Goal: Task Accomplishment & Management: Complete application form

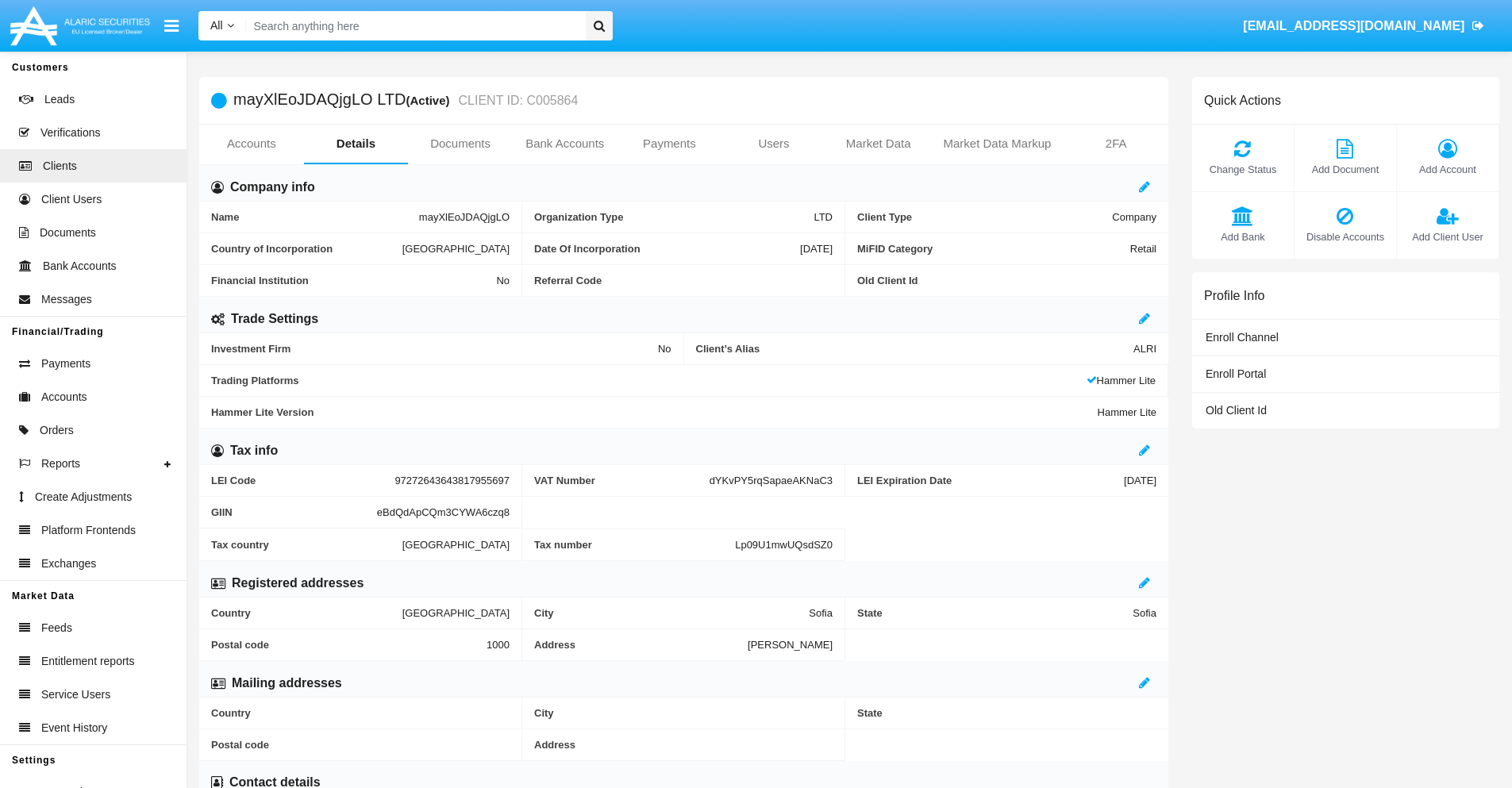
click at [774, 144] on link "Users" at bounding box center [774, 143] width 105 height 38
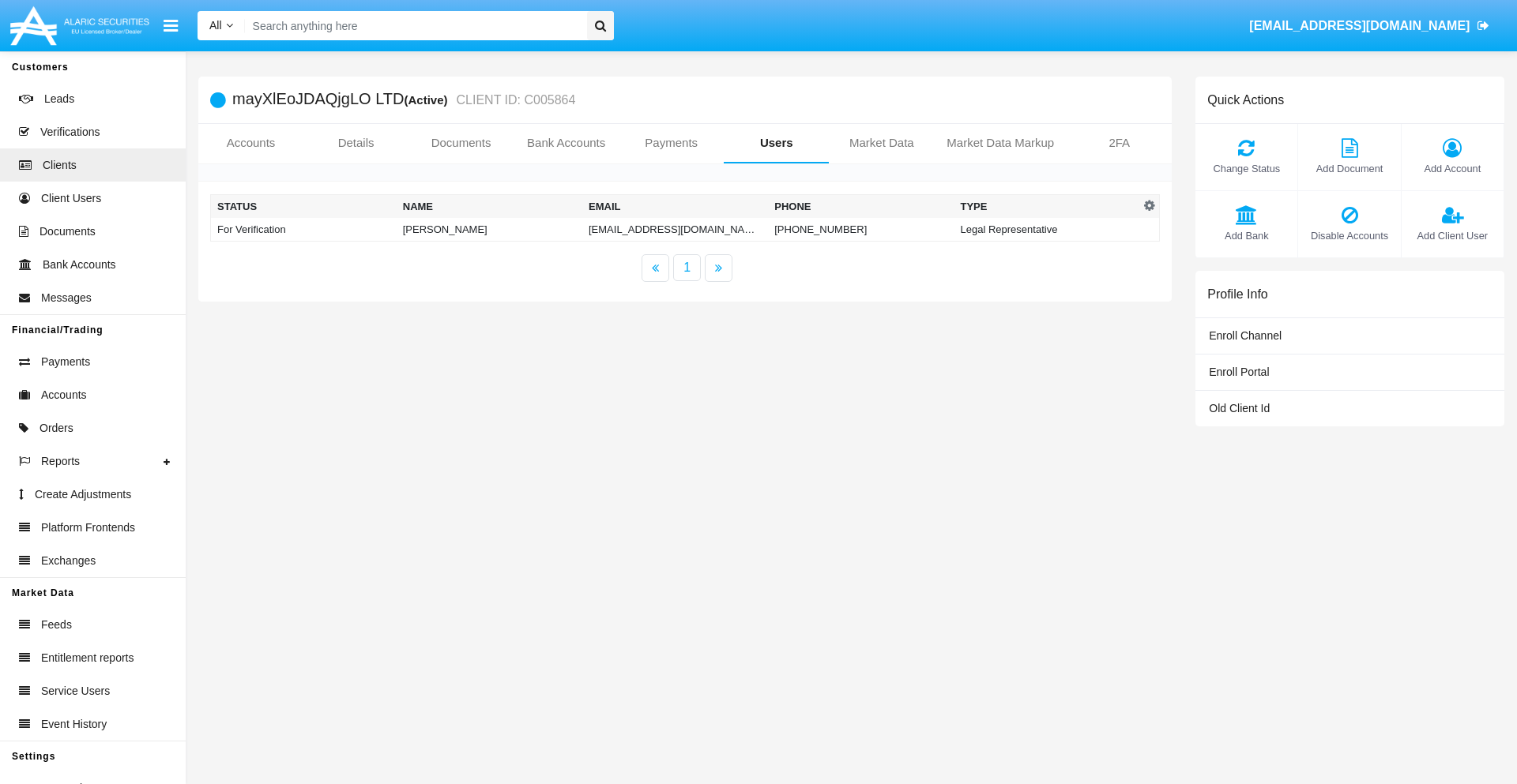
click at [659, 229] on td "p2ev.h@q88-e4w9ju.mil" at bounding box center [675, 230] width 186 height 24
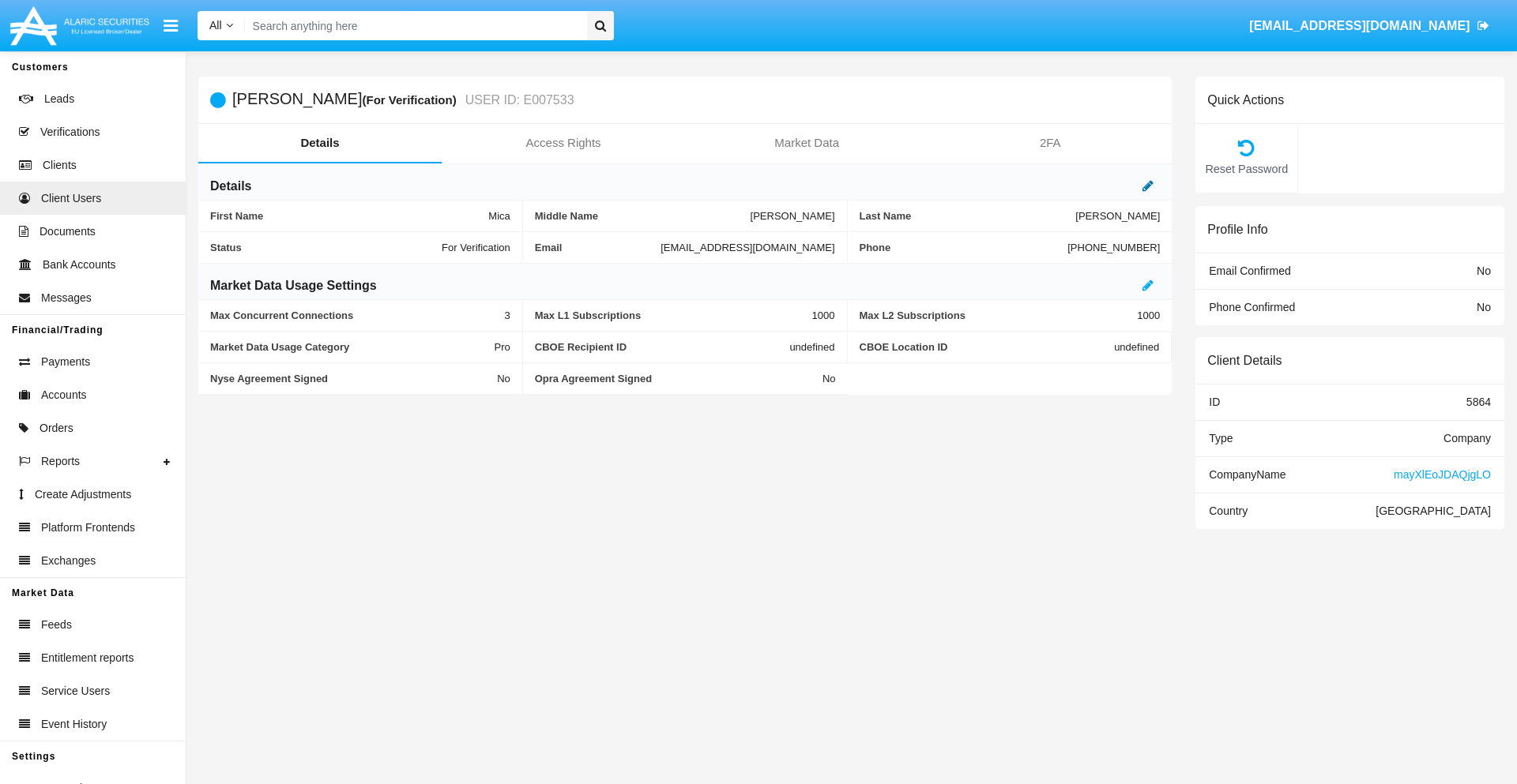
click at [1148, 186] on icon at bounding box center [1147, 186] width 11 height 12
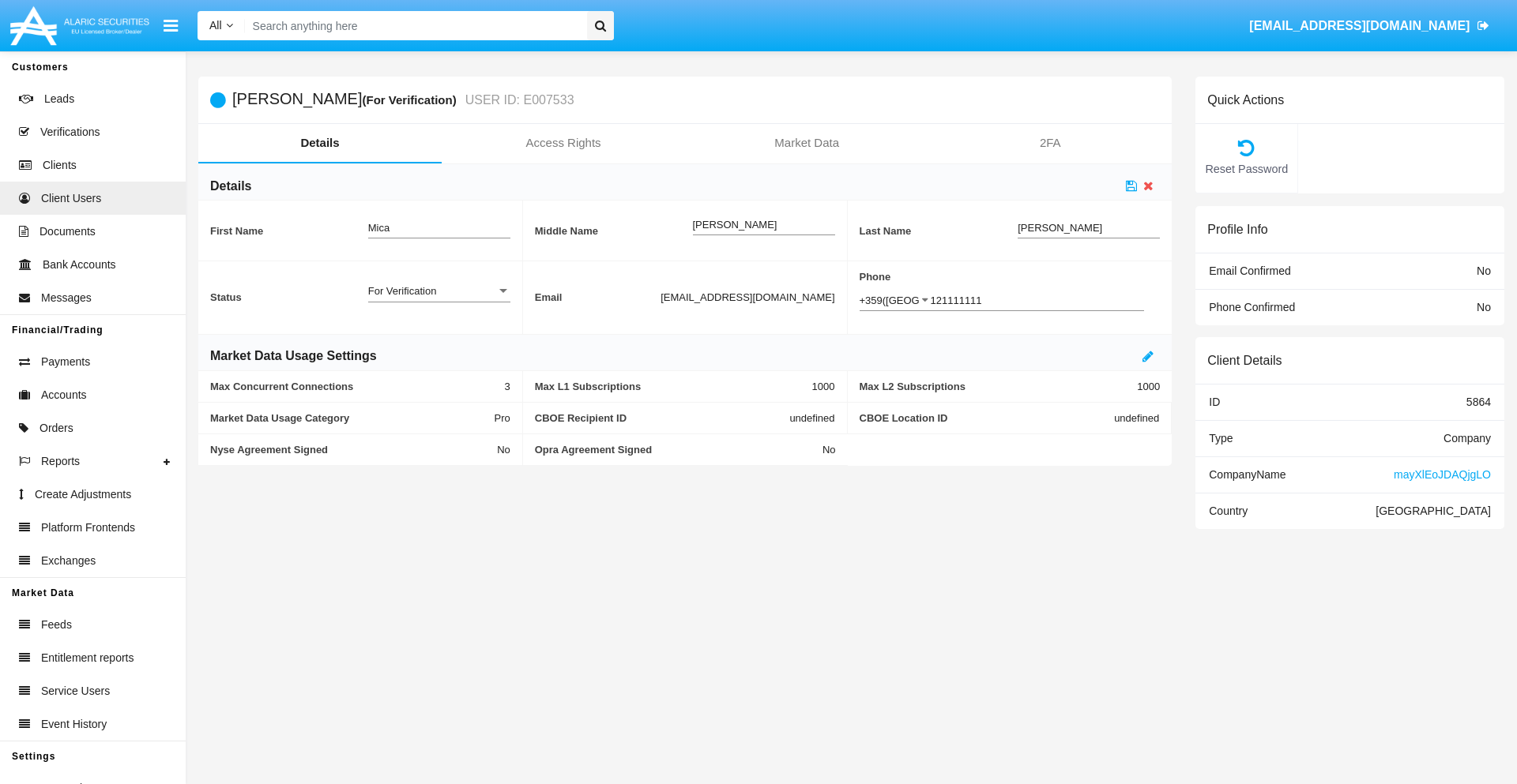
click at [438, 291] on div "For Verification" at bounding box center [431, 291] width 128 height 13
click at [438, 300] on span "Verified" at bounding box center [438, 300] width 142 height 31
click at [1132, 186] on icon at bounding box center [1132, 186] width 11 height 12
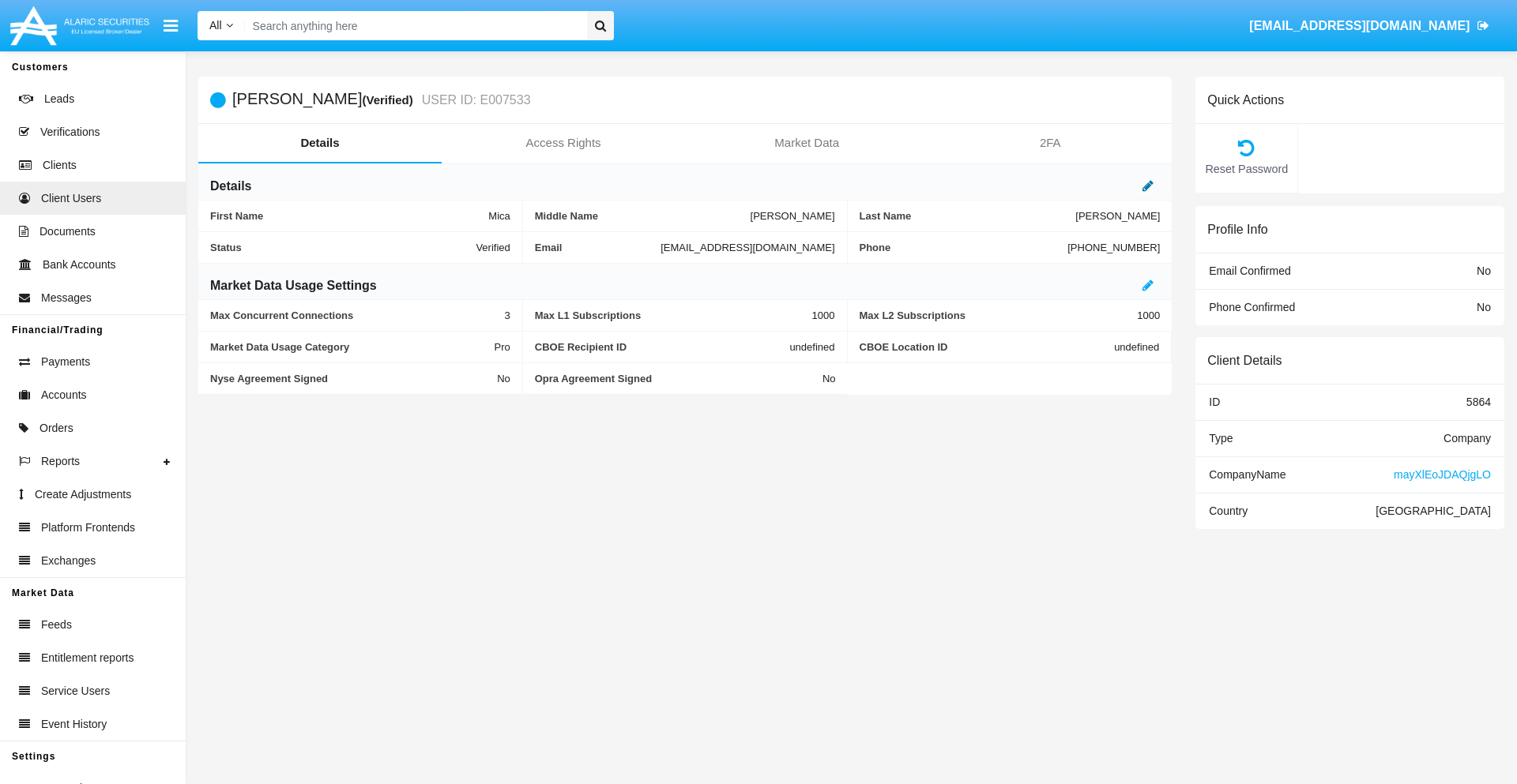
click at [1148, 186] on icon at bounding box center [1147, 186] width 11 height 12
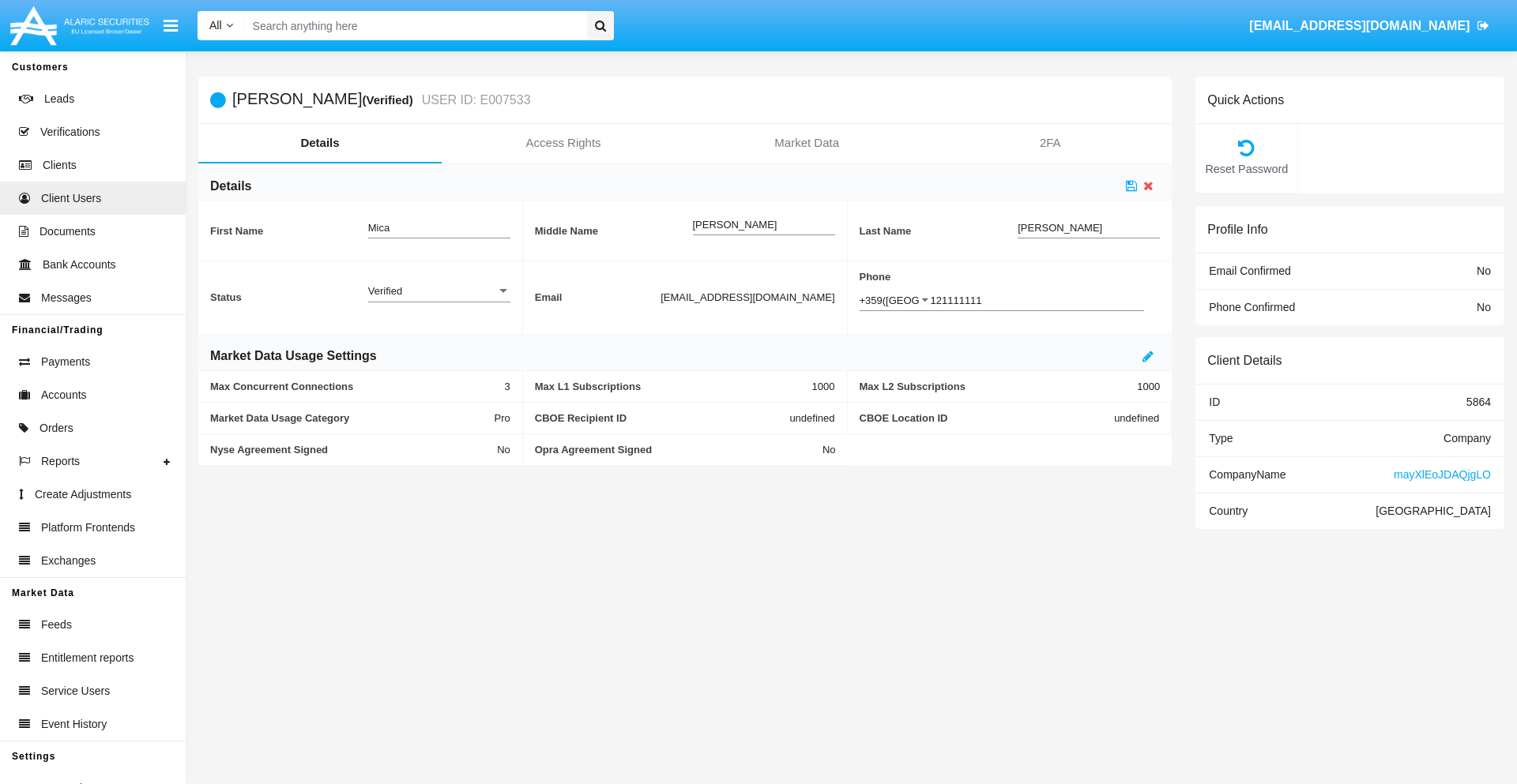
click at [438, 291] on div "Verified" at bounding box center [431, 291] width 128 height 13
click at [438, 300] on span "Active" at bounding box center [438, 300] width 142 height 31
click at [1132, 186] on icon at bounding box center [1132, 186] width 11 height 12
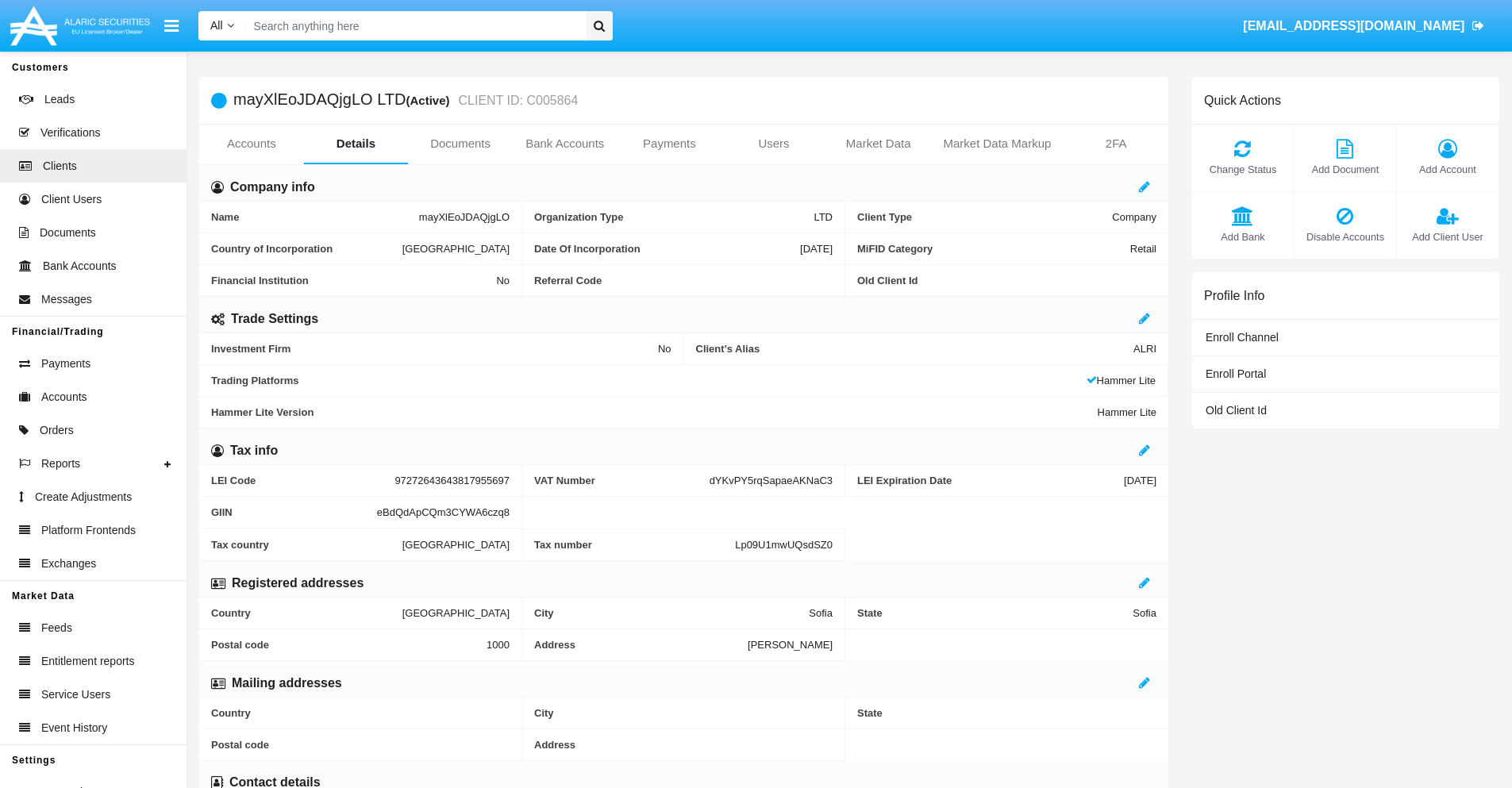
click at [1447, 236] on span "Add Client User" at bounding box center [1448, 236] width 86 height 15
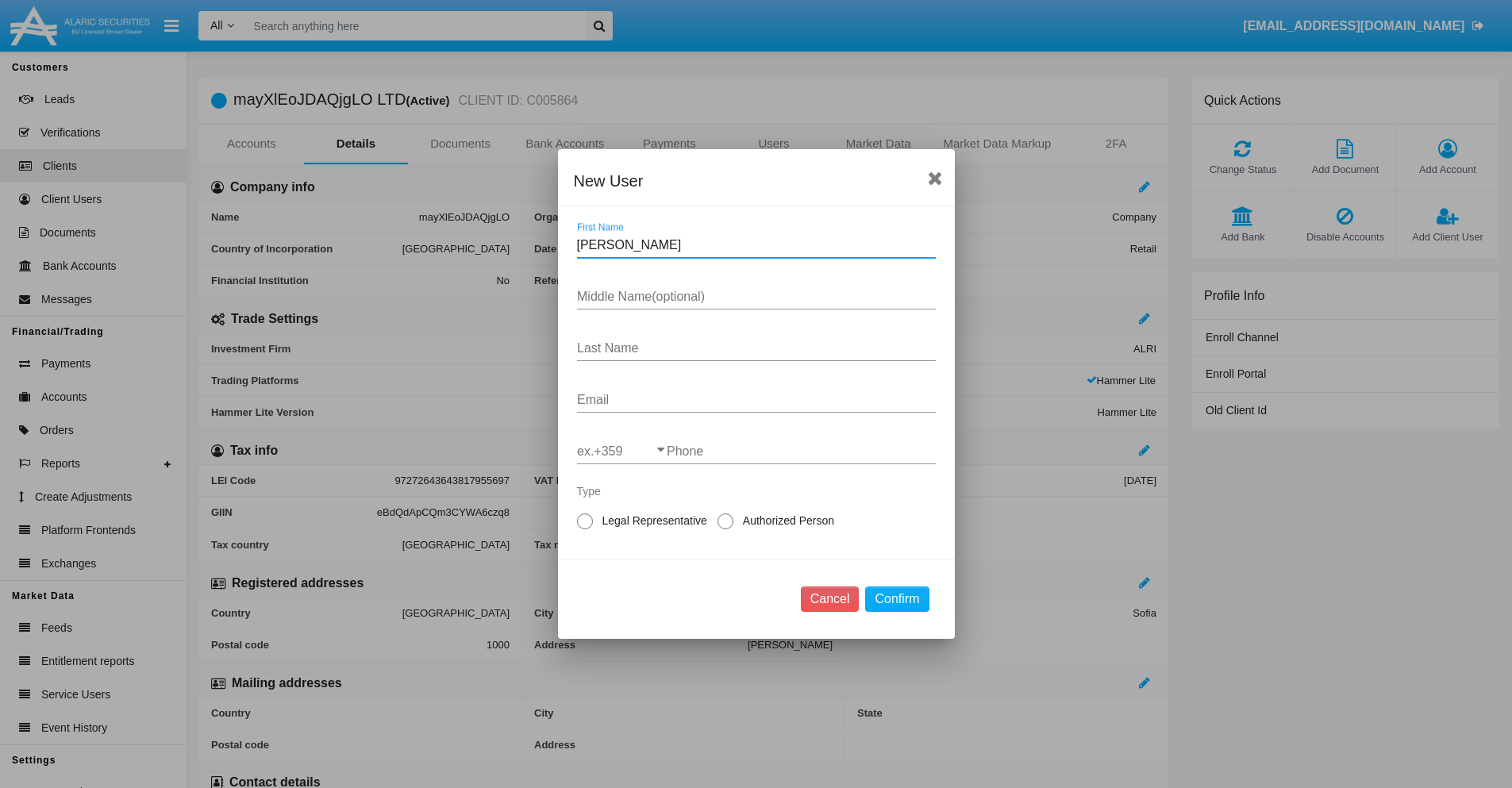
type input "Drema"
type input "Rhea"
type input "Littel"
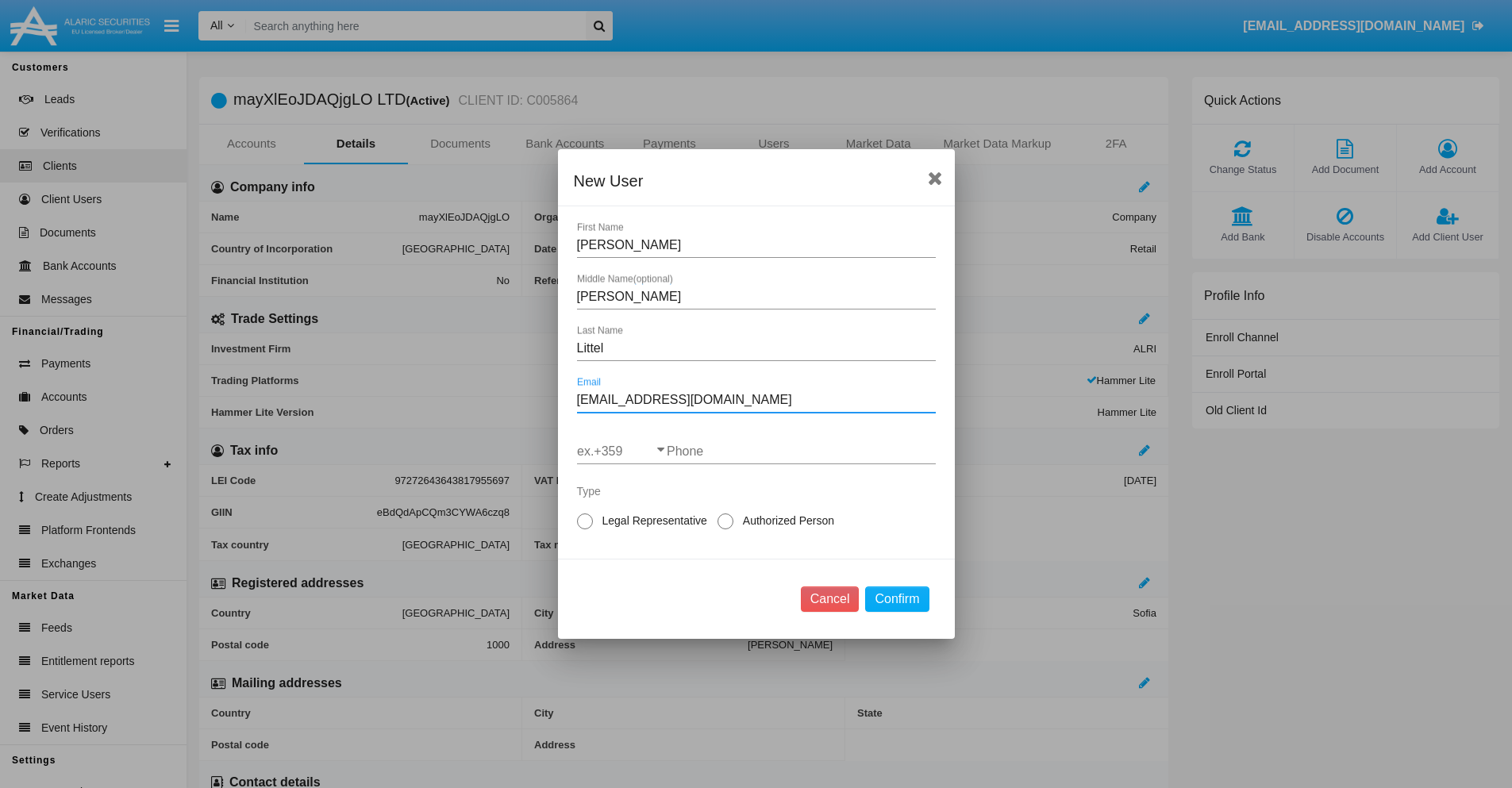
type input "4phjqdw.cq@jqdv5.pm5xa7.jp"
click at [622, 452] on input "ex.+359" at bounding box center [622, 451] width 90 height 14
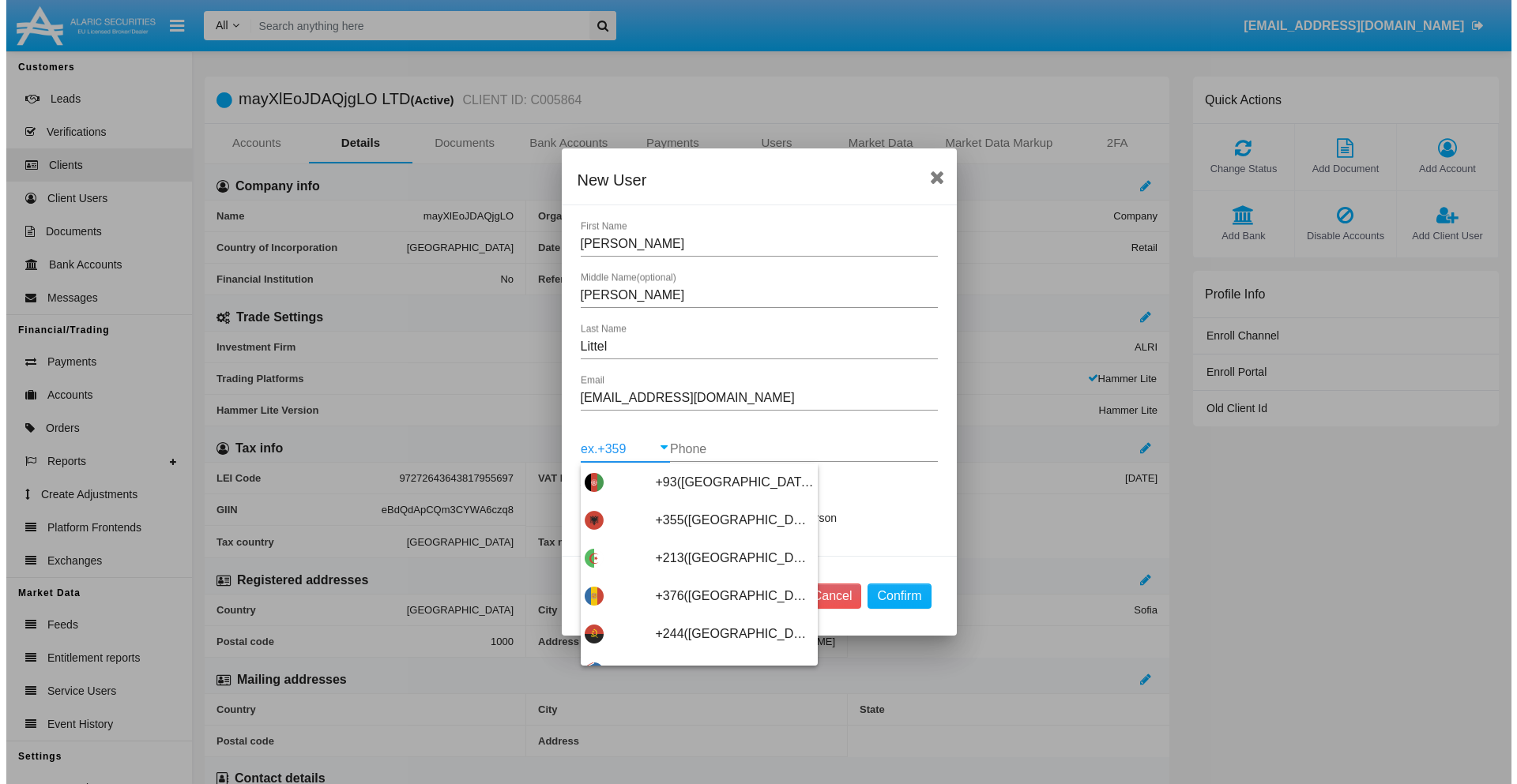
scroll to position [8405, 0]
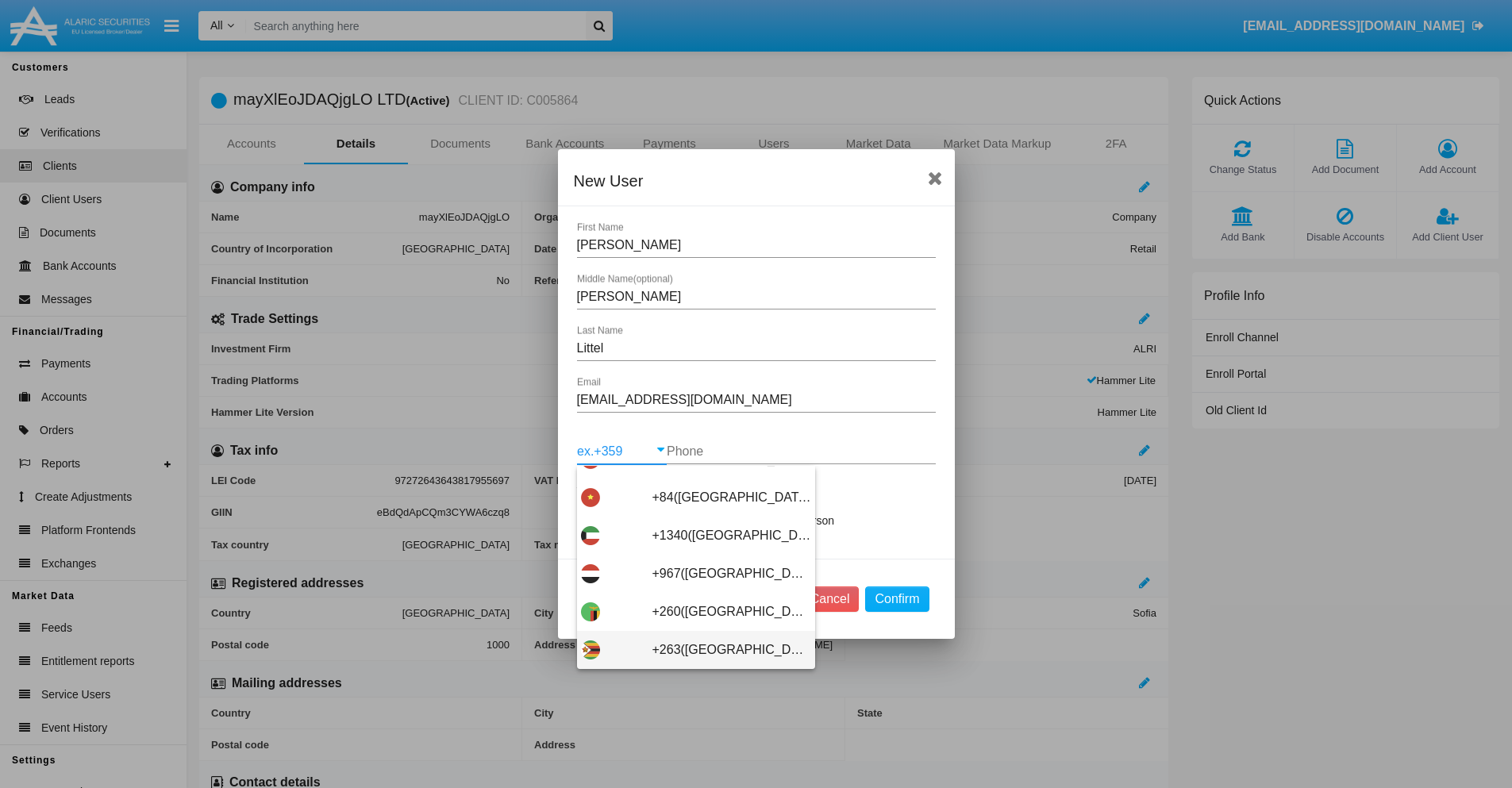
click at [690, 650] on span "+263(Zimbabwe)" at bounding box center [732, 649] width 159 height 38
type input "+263(Zimbabwe)"
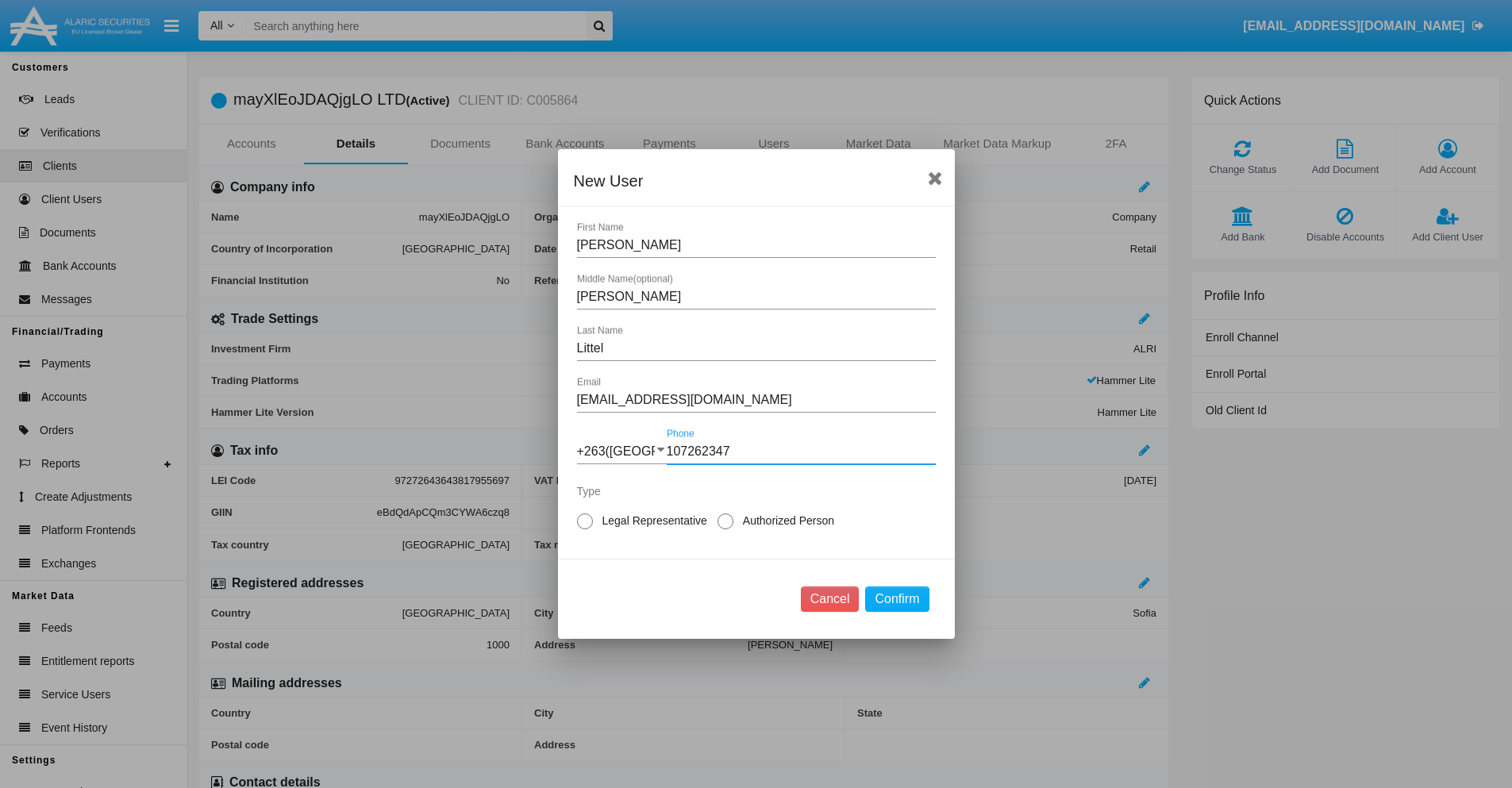
type input "107262347"
click at [785, 521] on span "Authorized Person" at bounding box center [786, 521] width 105 height 17
click at [726, 529] on input "Authorized Person" at bounding box center [725, 529] width 1 height 1
radio input "true"
click at [897, 600] on button "Confirm" at bounding box center [896, 599] width 63 height 26
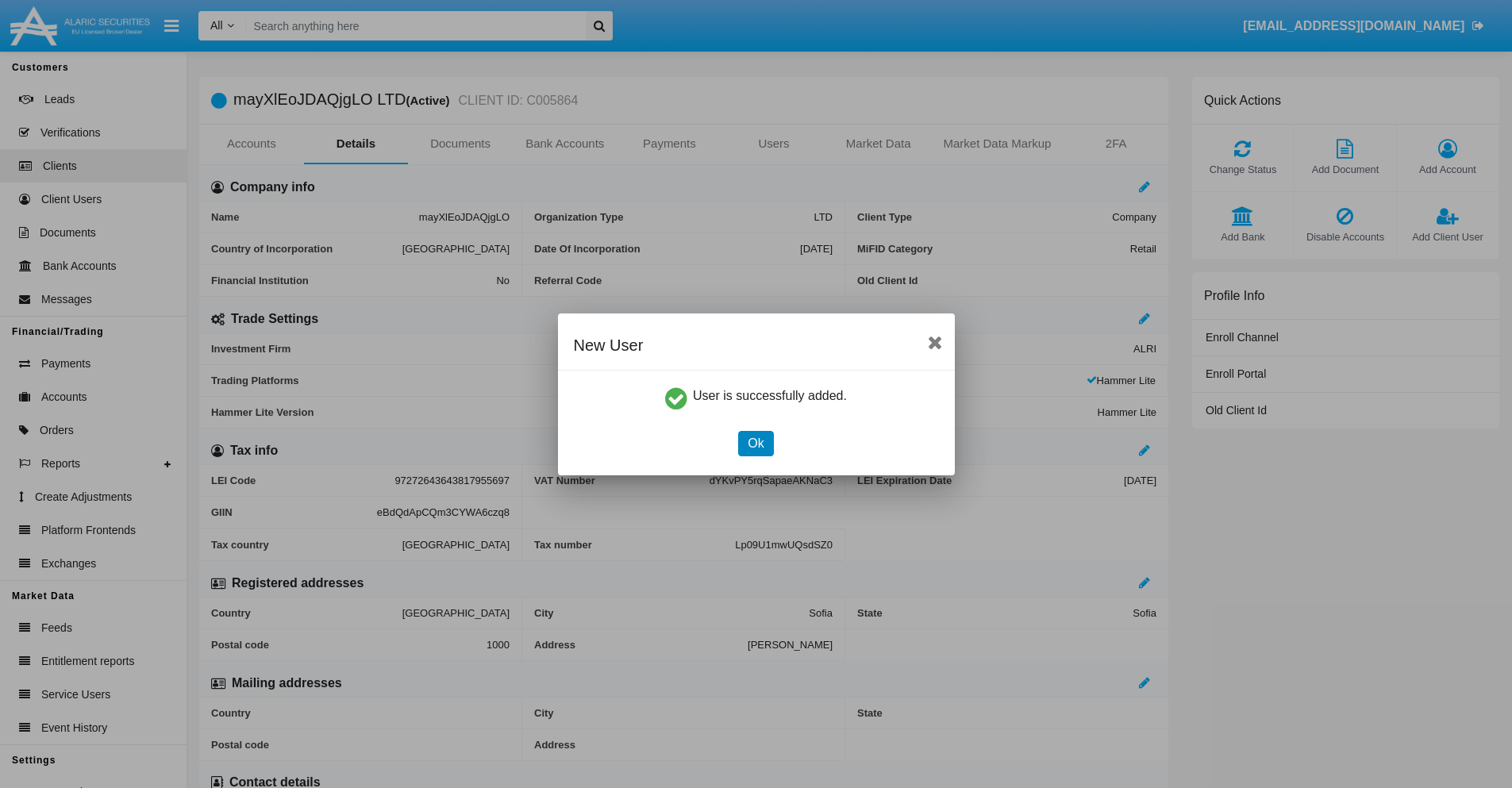
click at [756, 443] on button "Ok" at bounding box center [755, 443] width 35 height 26
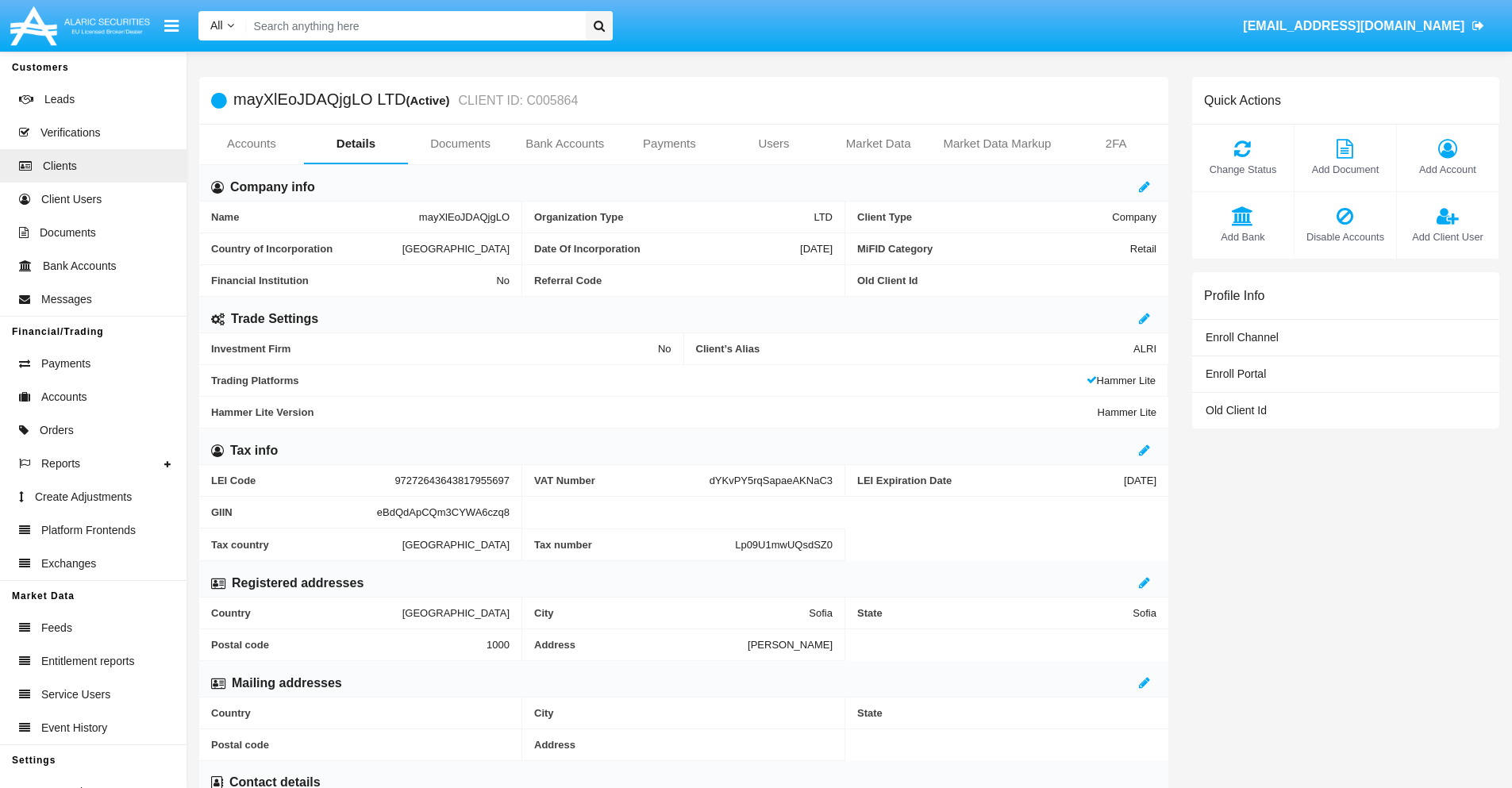
click at [1447, 236] on span "Add Client User" at bounding box center [1448, 236] width 86 height 15
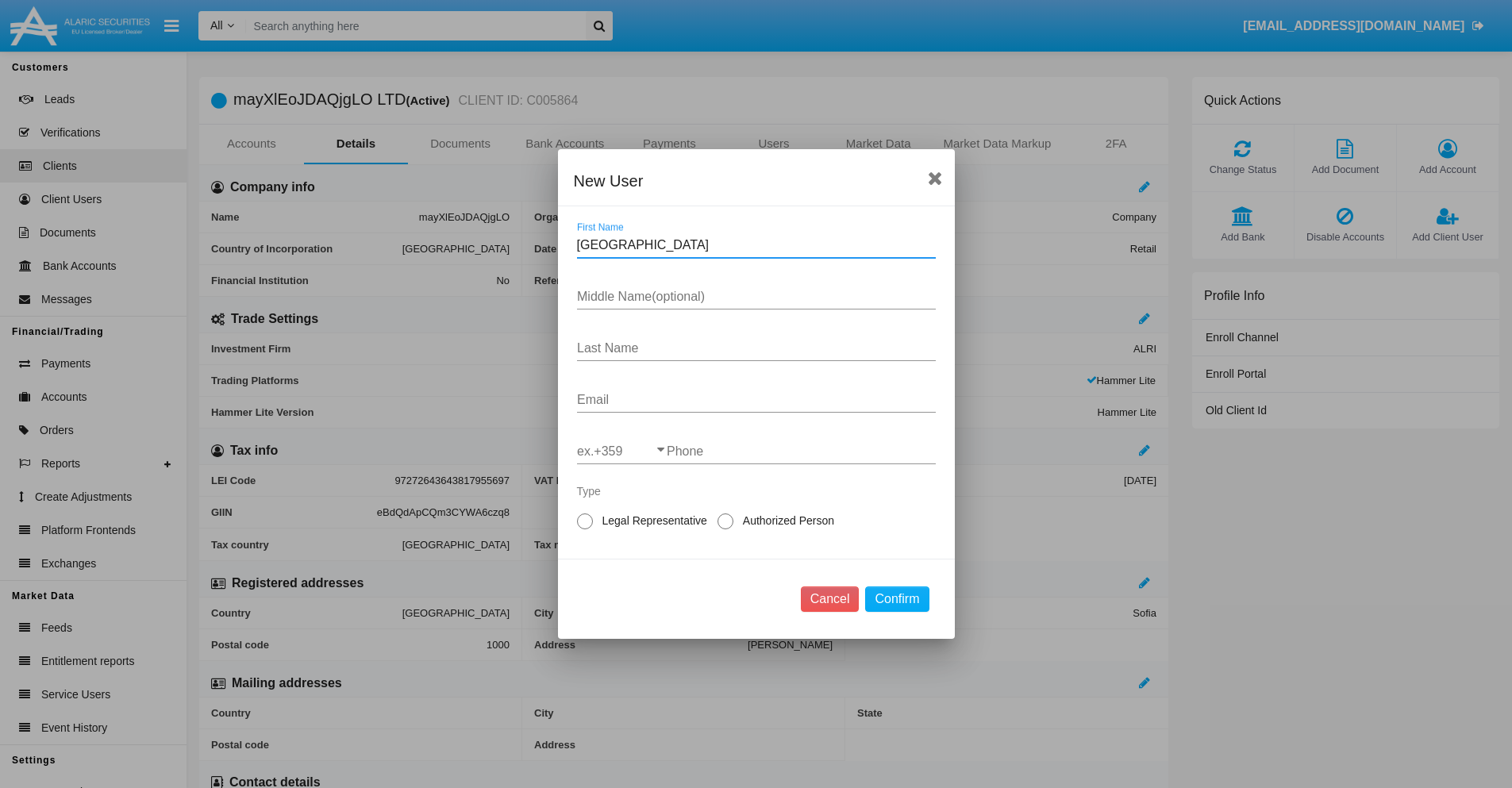
type input "Cleveland"
type input "Kelsey"
type input "Murray"
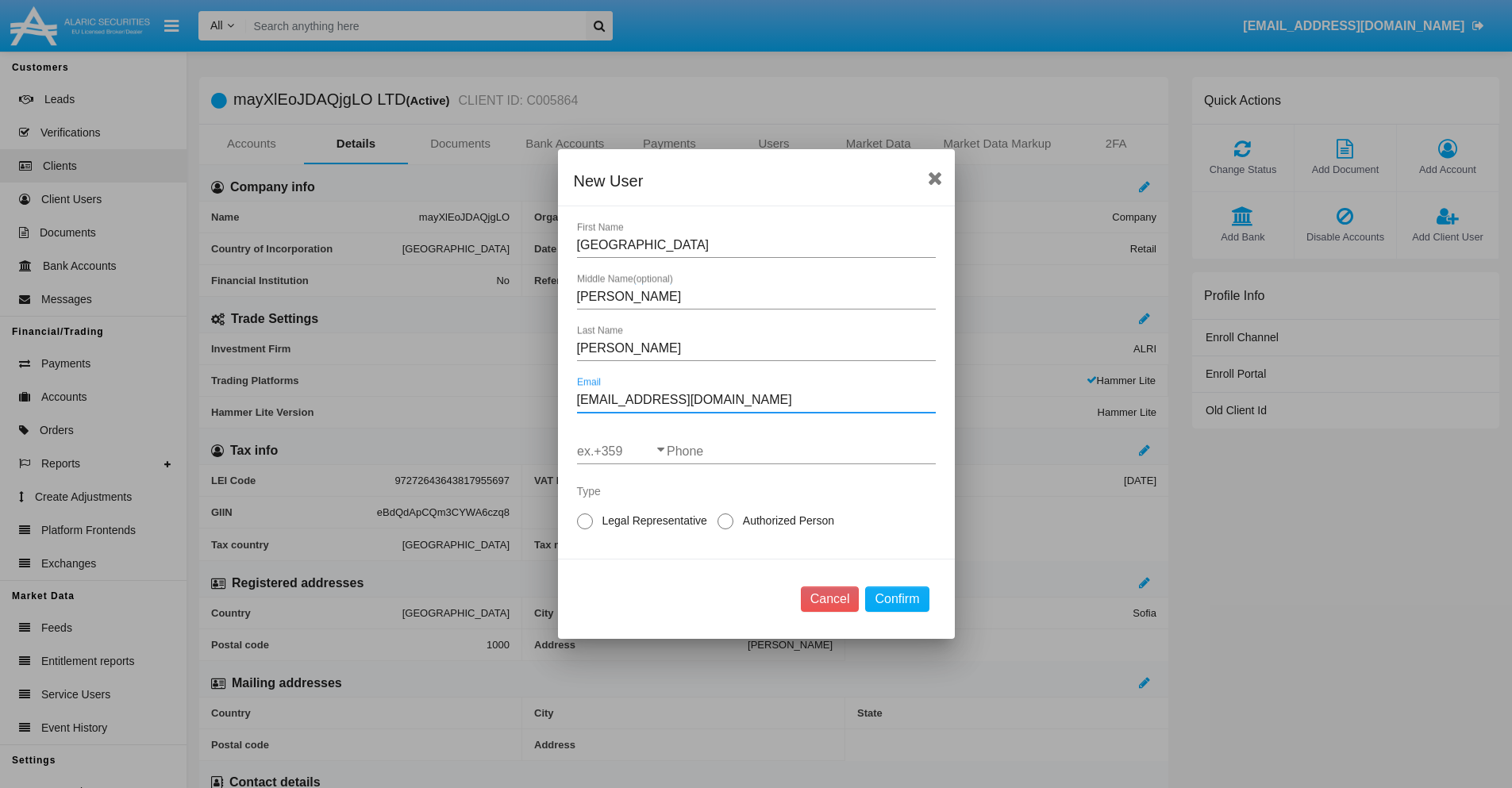
type input "ws6iol@rid2j.xxrl2lqdo.bg"
click at [622, 452] on input "ex.+359" at bounding box center [622, 451] width 90 height 14
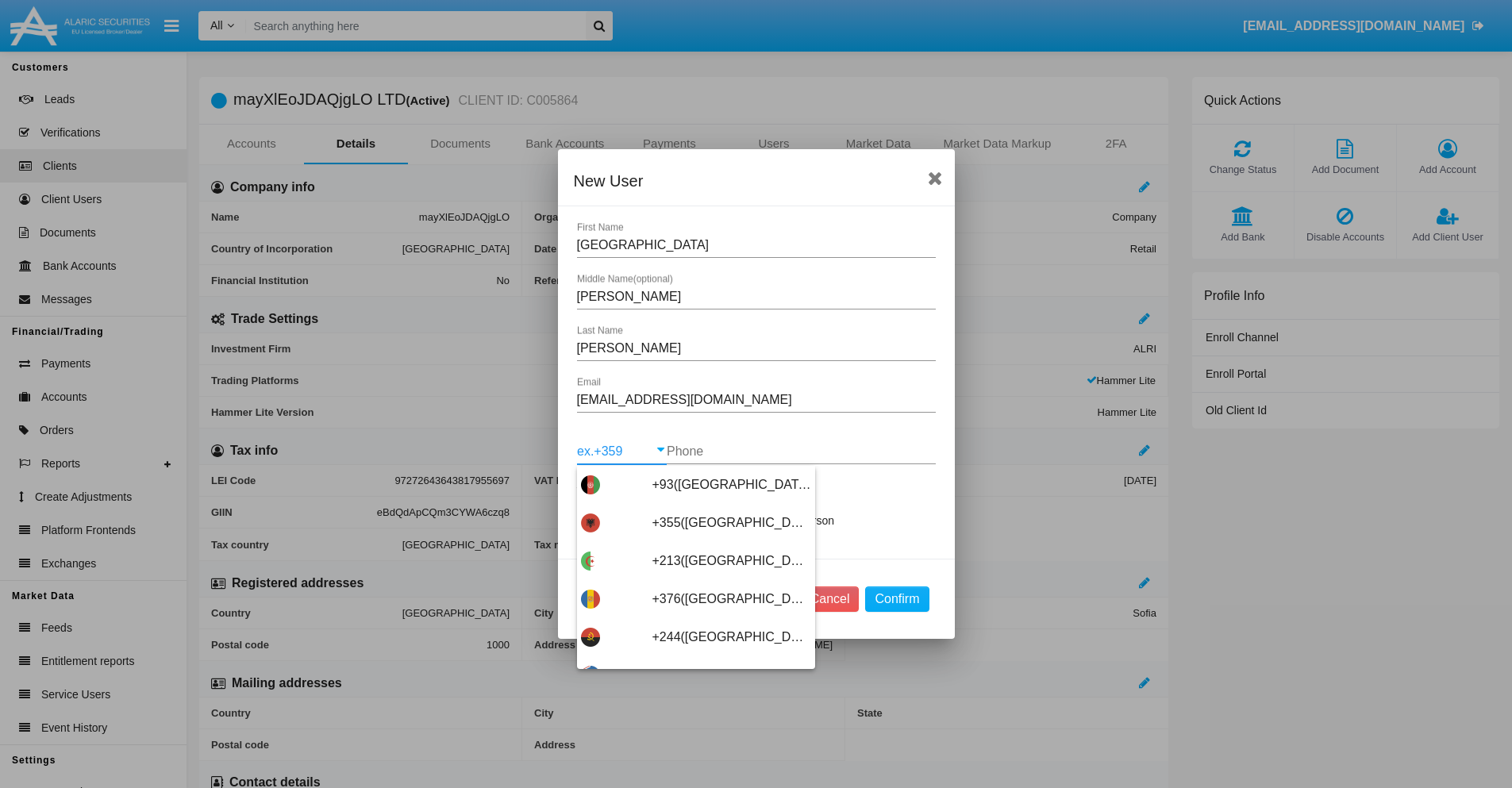
type input "+263(Zimbabwe)"
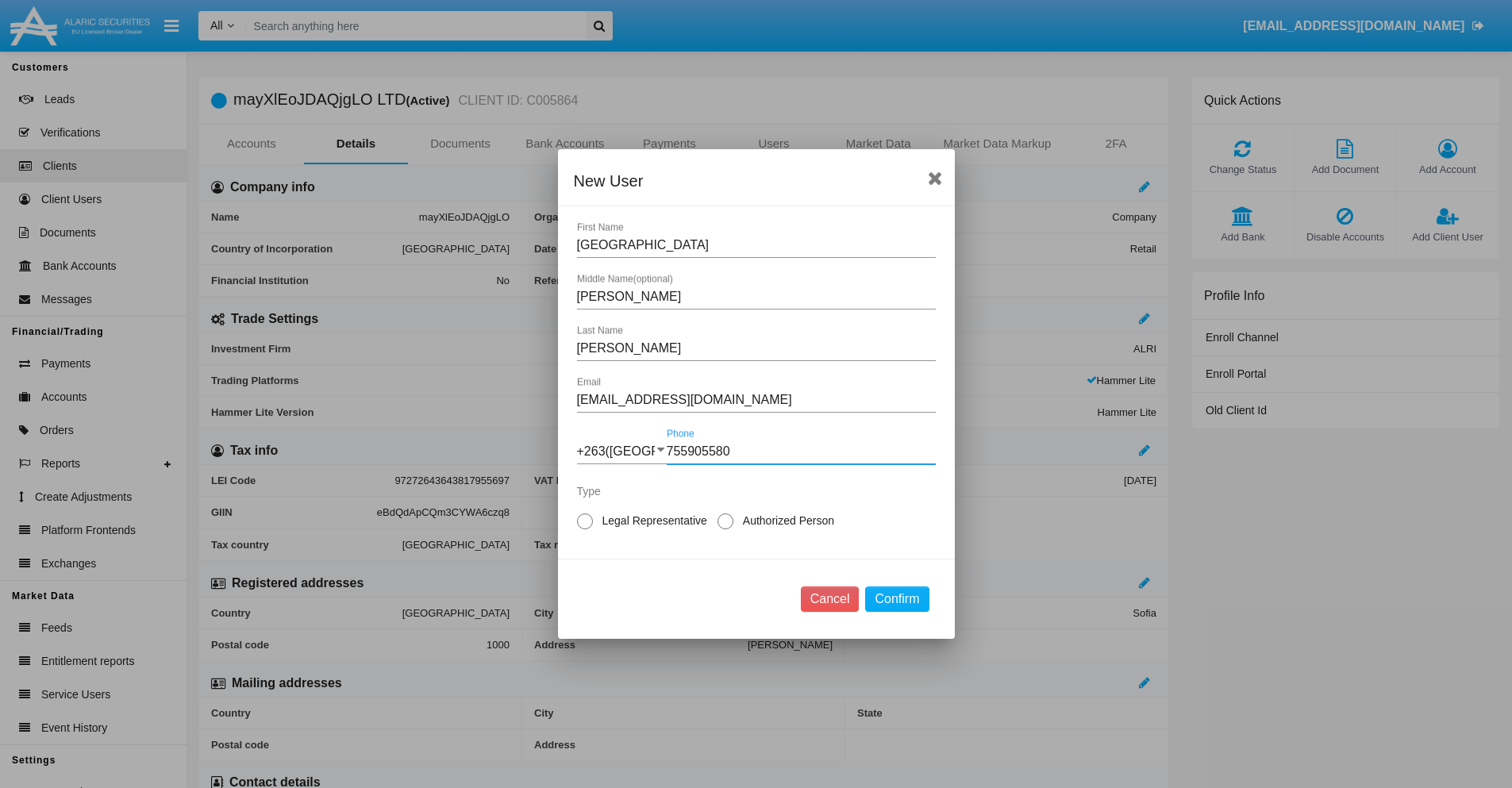
type input "755905580"
click at [652, 521] on span "Legal Representative" at bounding box center [652, 521] width 118 height 17
click at [585, 529] on input "Legal Representative" at bounding box center [585, 529] width 1 height 1
radio input "true"
click at [897, 600] on button "Confirm" at bounding box center [896, 599] width 63 height 26
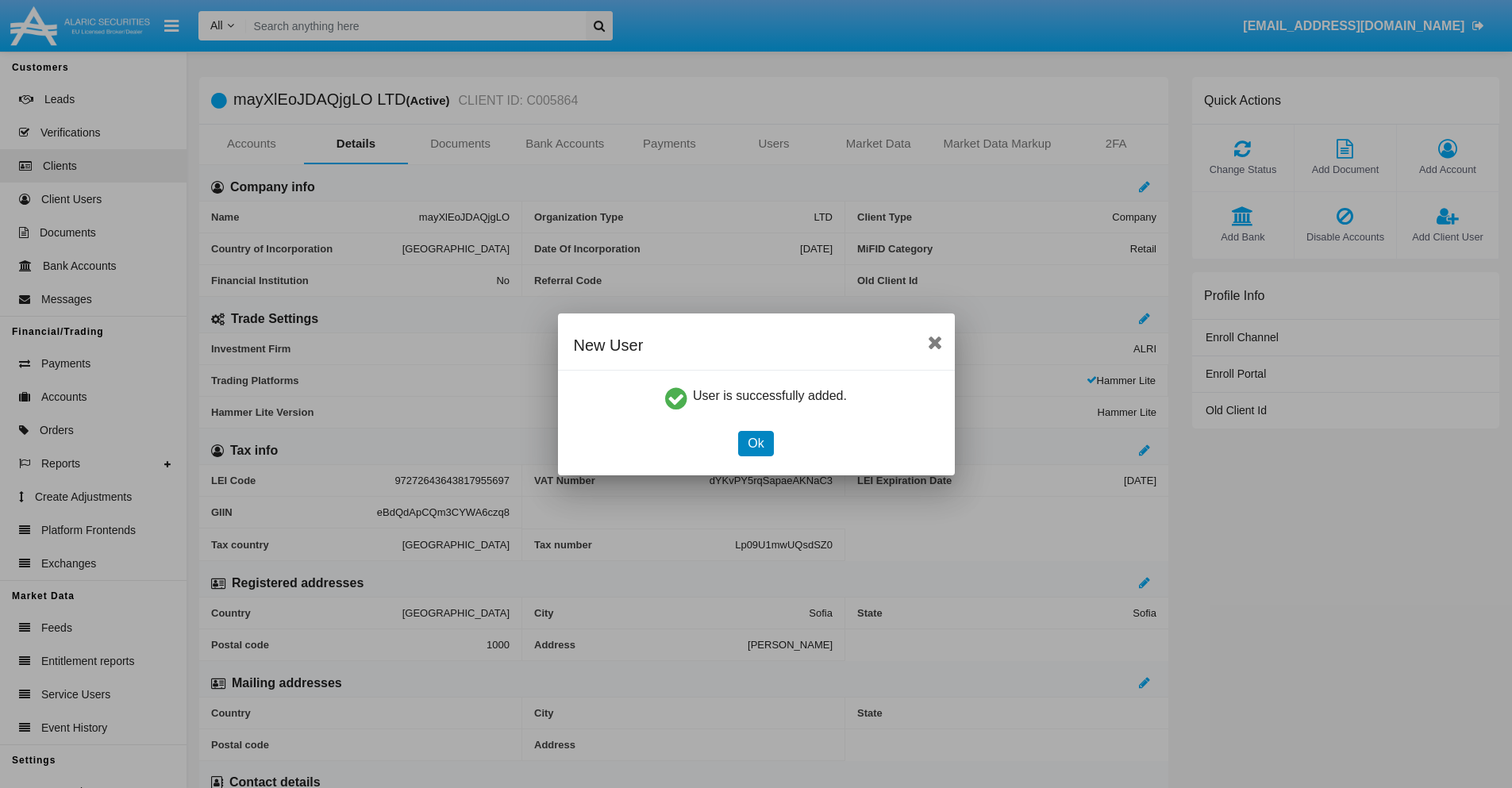
click at [756, 443] on button "Ok" at bounding box center [755, 443] width 35 height 26
